Goal: Check status

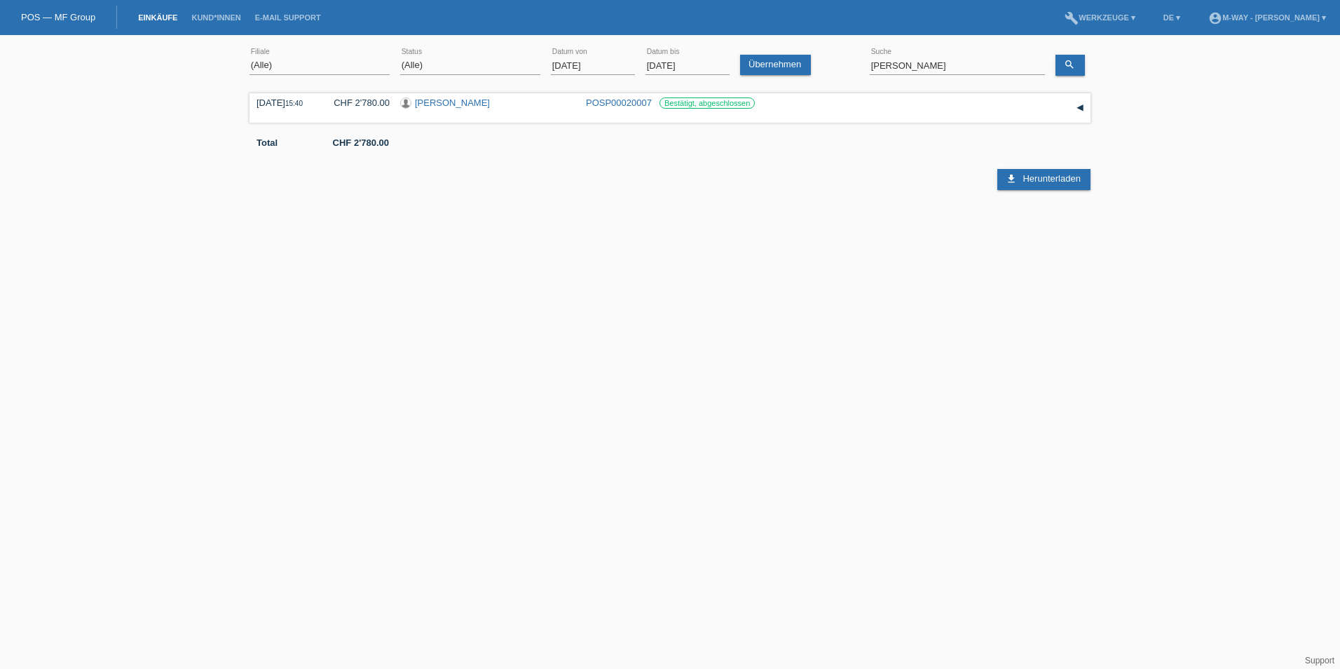
drag, startPoint x: 0, startPoint y: 0, endPoint x: 609, endPoint y: 62, distance: 612.1
click at [609, 62] on input "[DATE]" at bounding box center [593, 66] width 84 height 18
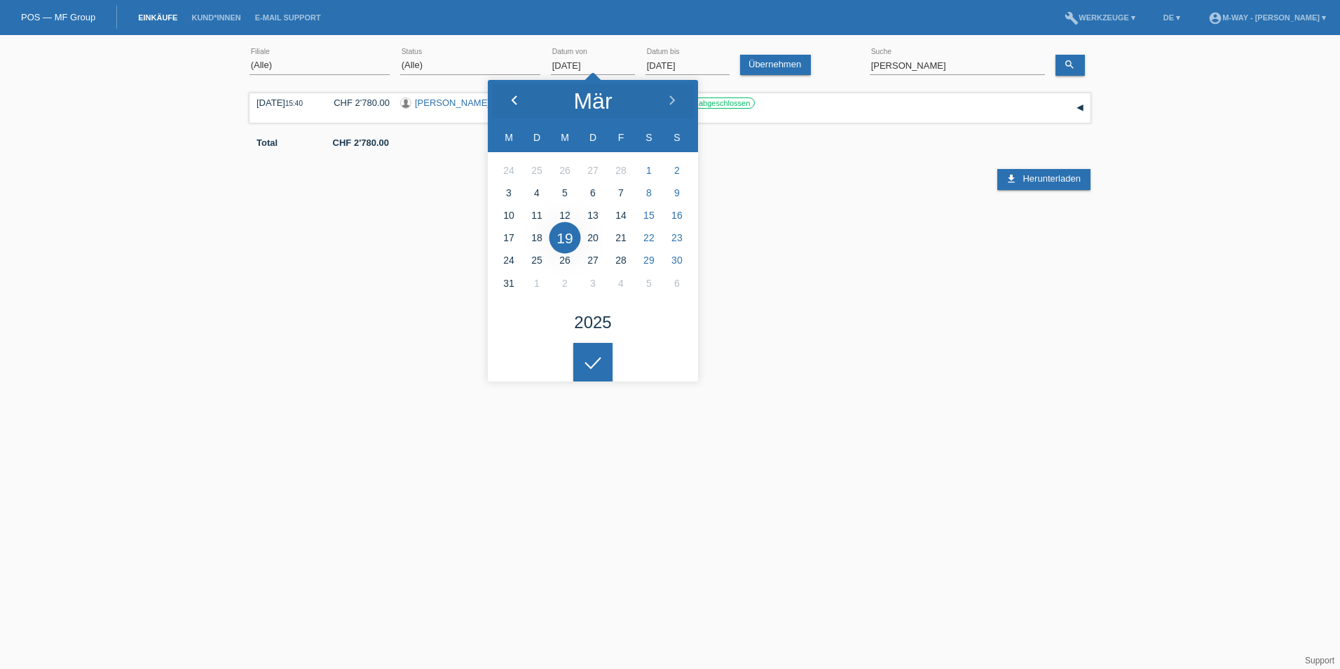
click at [519, 102] on icon at bounding box center [514, 100] width 11 height 11
type input "[DATE]"
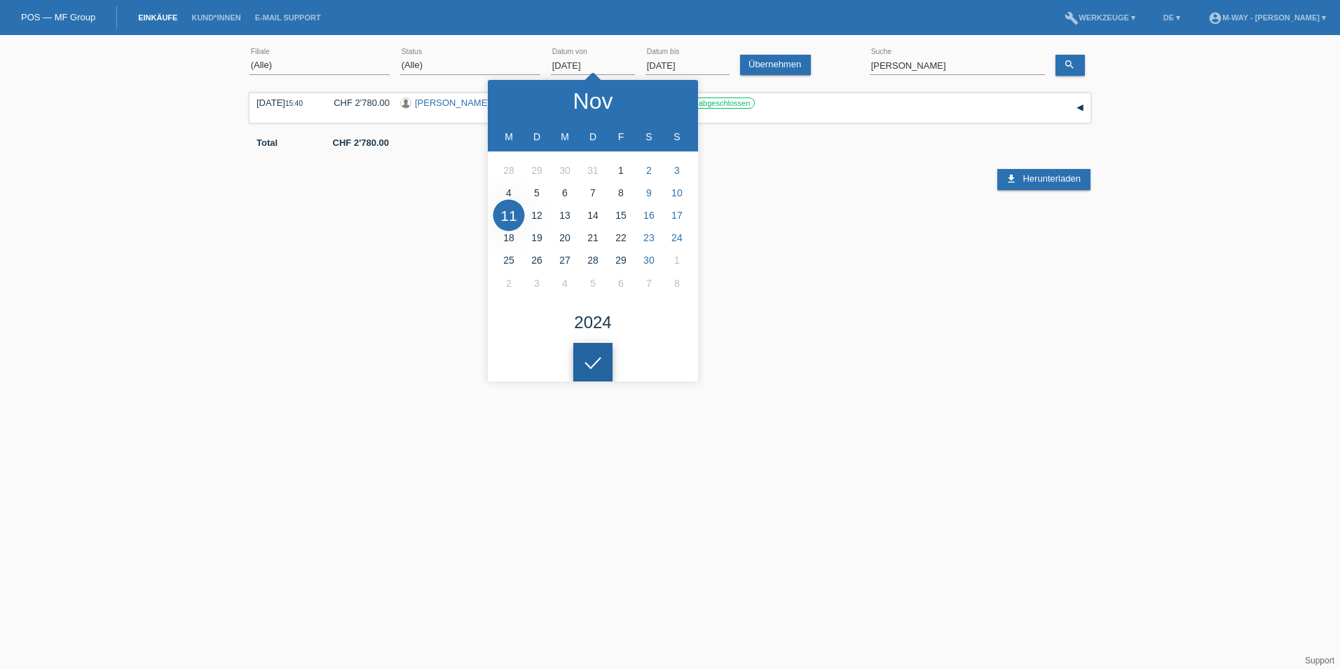
drag, startPoint x: 587, startPoint y: 367, endPoint x: 626, endPoint y: 292, distance: 85.6
click at [587, 367] on div at bounding box center [592, 362] width 39 height 39
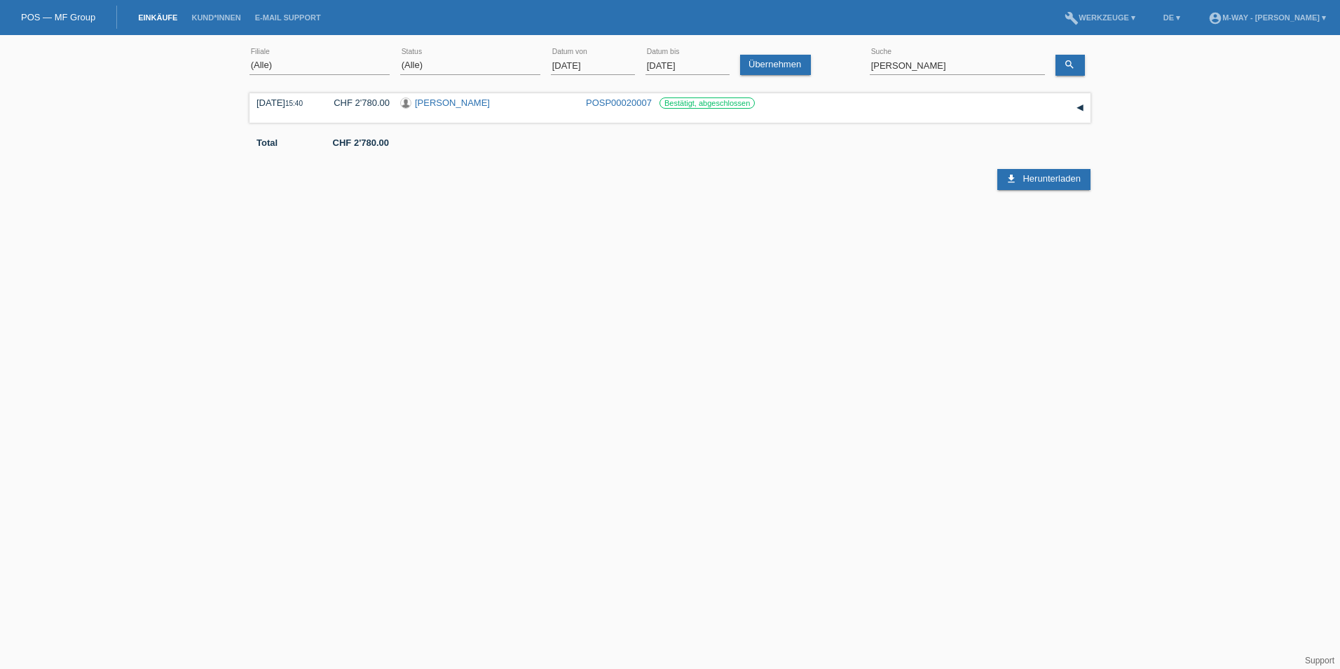
click at [693, 60] on input "[DATE]" at bounding box center [687, 66] width 84 height 18
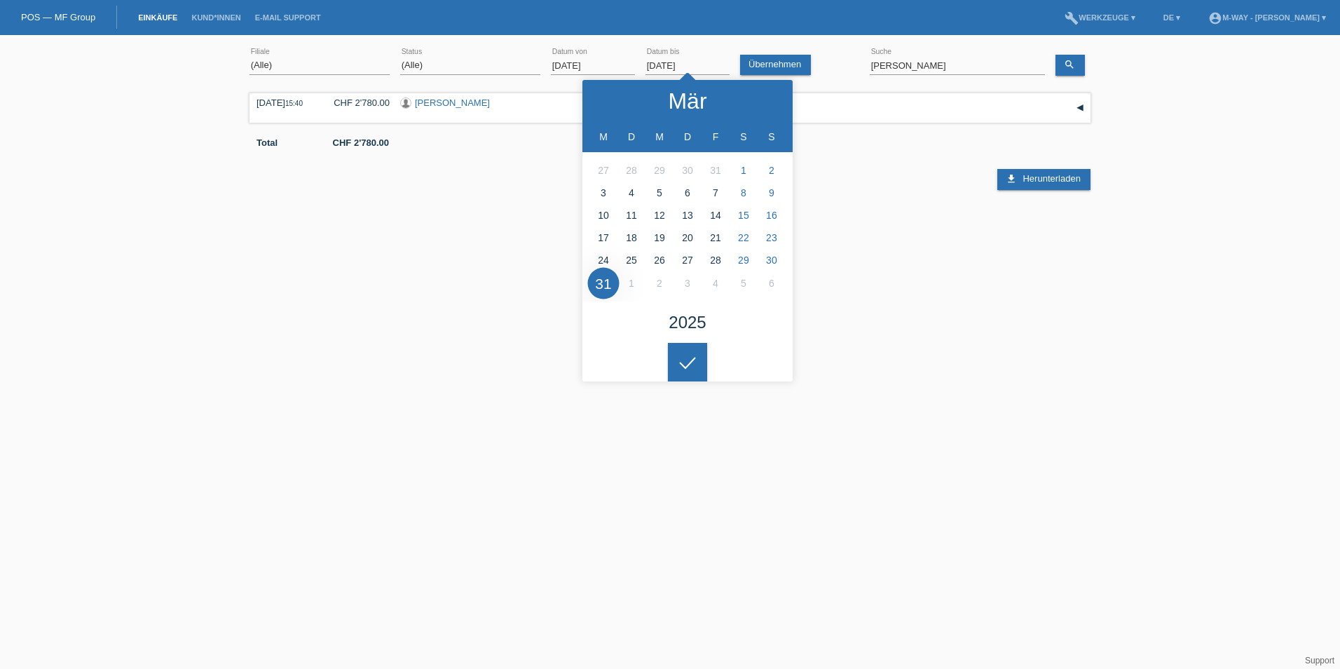
click at [898, 230] on html "POS — MF Group Einkäufe Kund*innen E-Mail Support menu account_circle m-way - […" at bounding box center [670, 115] width 1340 height 230
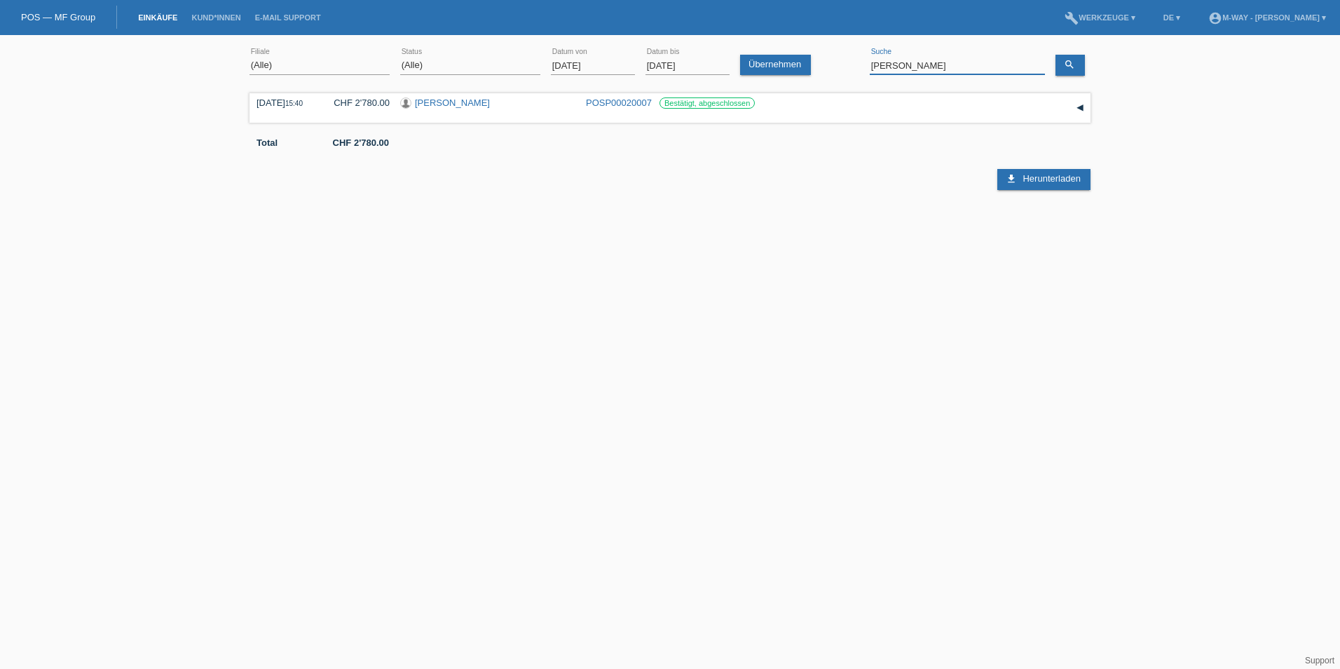
drag, startPoint x: 928, startPoint y: 69, endPoint x: 851, endPoint y: 76, distance: 77.4
click at [851, 76] on div "(Alle) [PERSON_NAME] Passion Vélo SàRL [GEOGRAPHIC_DATA] [GEOGRAPHIC_DATA] [GEO…" at bounding box center [669, 66] width 841 height 48
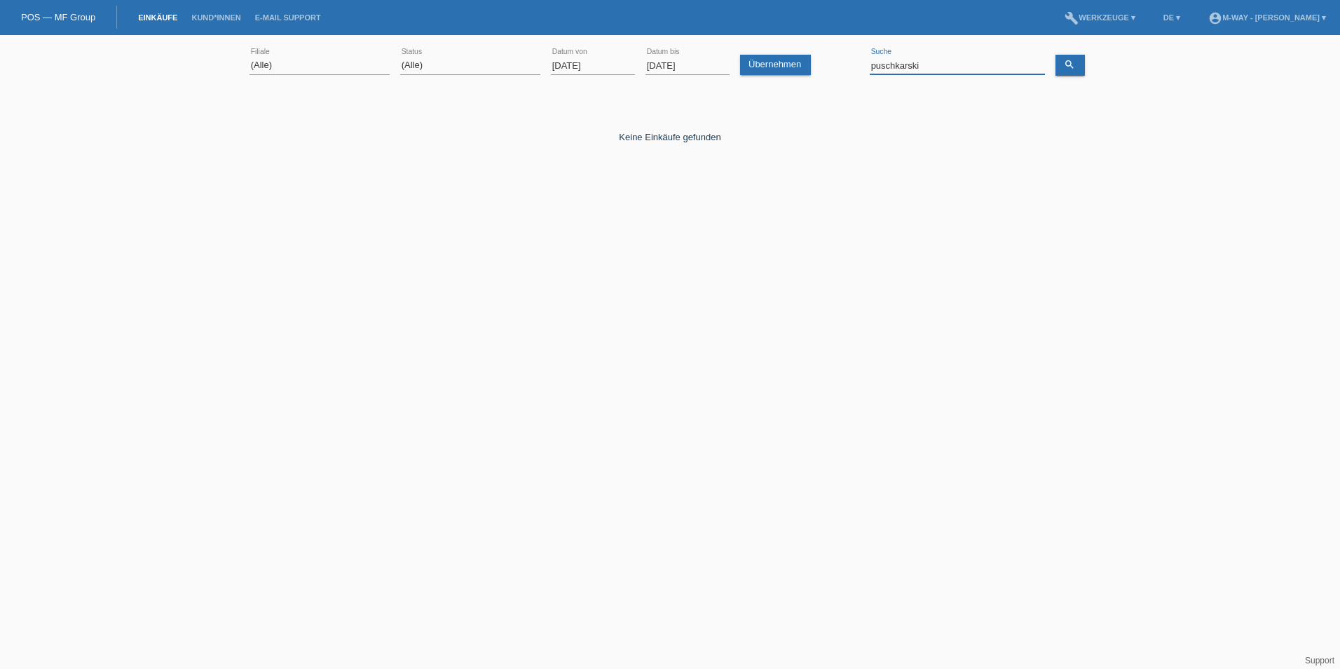
drag, startPoint x: 929, startPoint y: 67, endPoint x: 865, endPoint y: 73, distance: 64.8
click at [865, 73] on div "(Alle) [PERSON_NAME] Passion Vélo SàRL [GEOGRAPHIC_DATA] [GEOGRAPHIC_DATA] [GEO…" at bounding box center [669, 66] width 841 height 48
type input "[PERSON_NAME]"
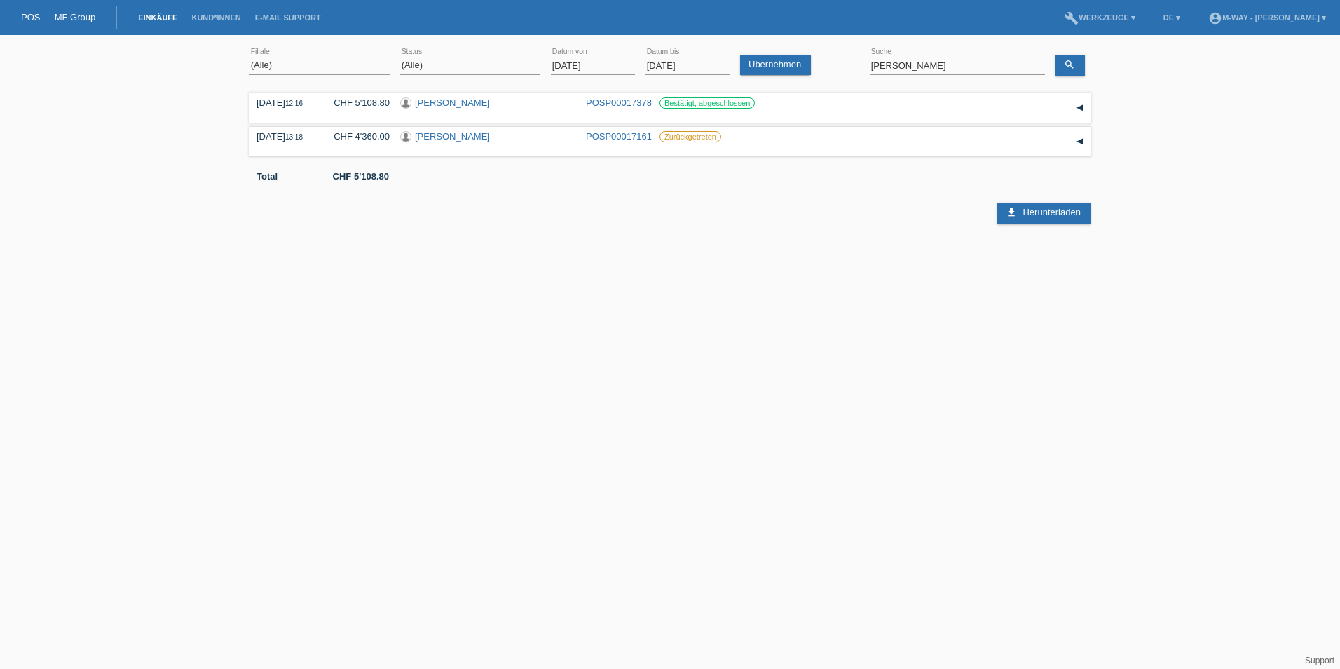
click at [746, 230] on html "POS — MF Group Einkäufe Kund*innen E-Mail Support menu account_circle m-way - […" at bounding box center [670, 115] width 1340 height 230
click at [957, 230] on html "POS — MF Group Einkäufe Kund*innen E-Mail Support menu account_circle m-way - […" at bounding box center [670, 115] width 1340 height 230
